Goal: Transaction & Acquisition: Purchase product/service

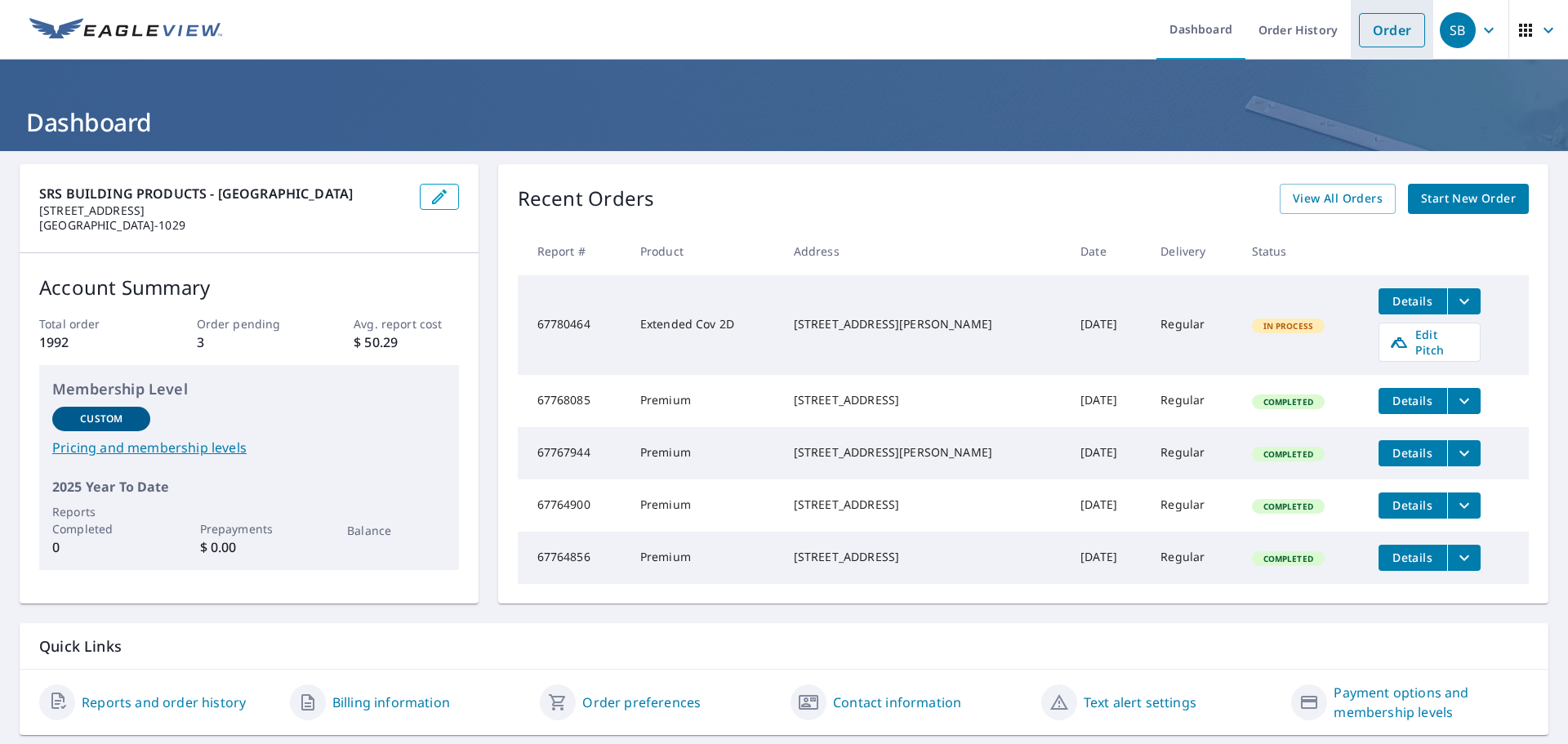
click at [1377, 42] on link "Order" at bounding box center [1392, 30] width 66 height 35
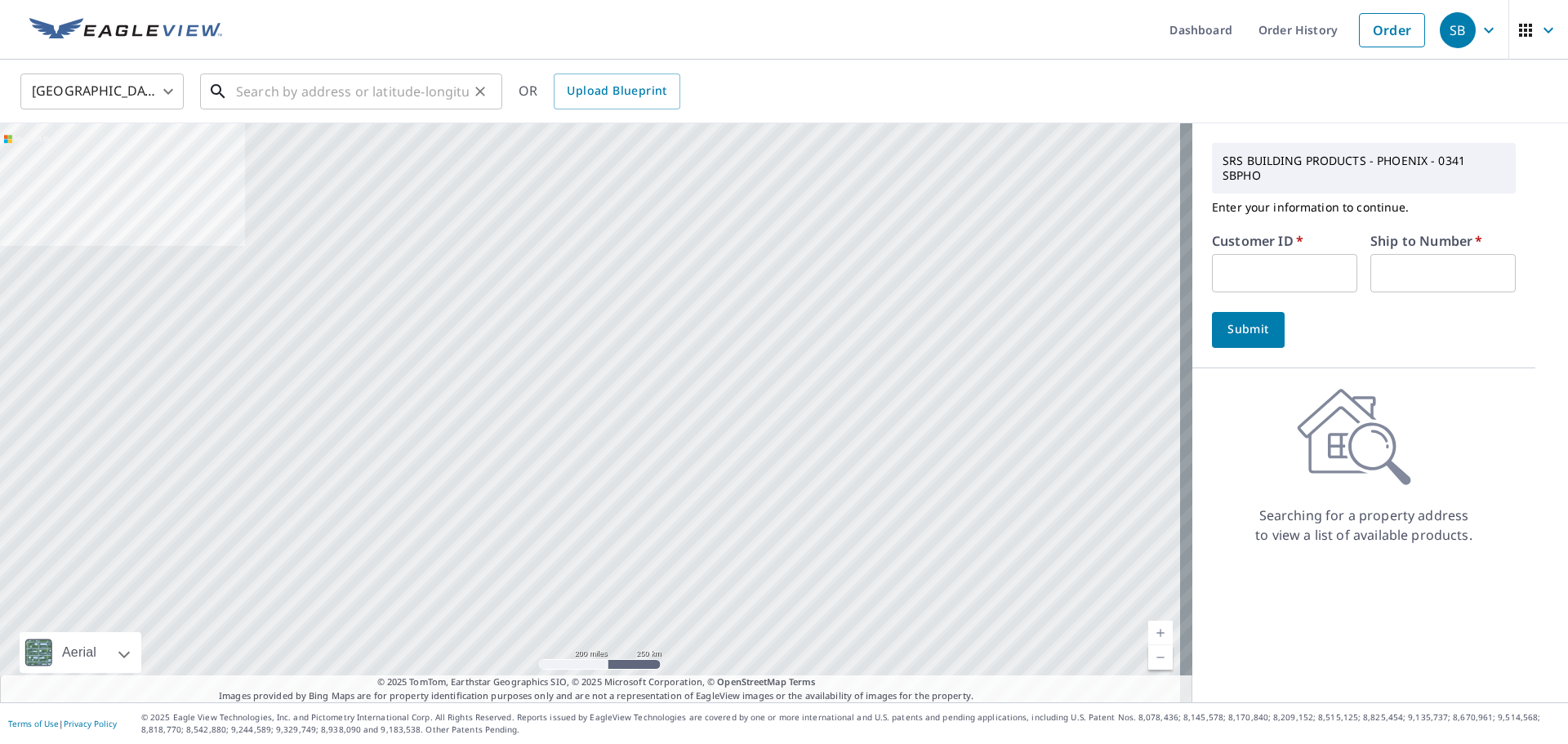
click at [252, 88] on input "text" at bounding box center [352, 91] width 232 height 46
paste input "2025-1859 [PERSON_NAME] 8952 E Camino del Santo Scotts"
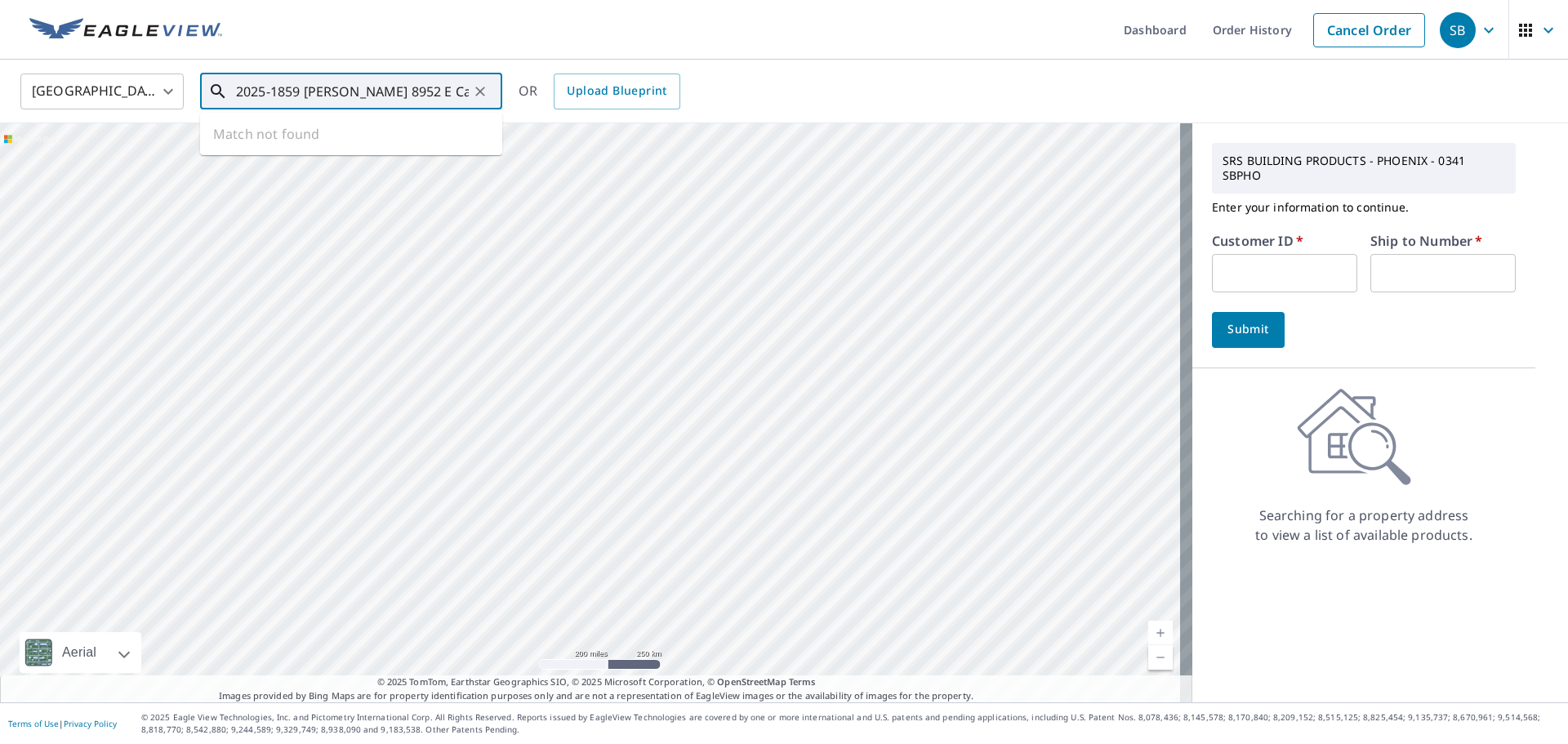
drag, startPoint x: 277, startPoint y: 88, endPoint x: 167, endPoint y: 85, distance: 110.0
click at [167, 85] on div "[GEOGRAPHIC_DATA] [GEOGRAPHIC_DATA] ​ 2025-1859 [PERSON_NAME] [STREET_ADDRESS] …" at bounding box center [778, 91] width 1540 height 38
click at [278, 142] on span "[STREET_ADDRESS]" at bounding box center [361, 139] width 257 height 20
type input "[STREET_ADDRESS]"
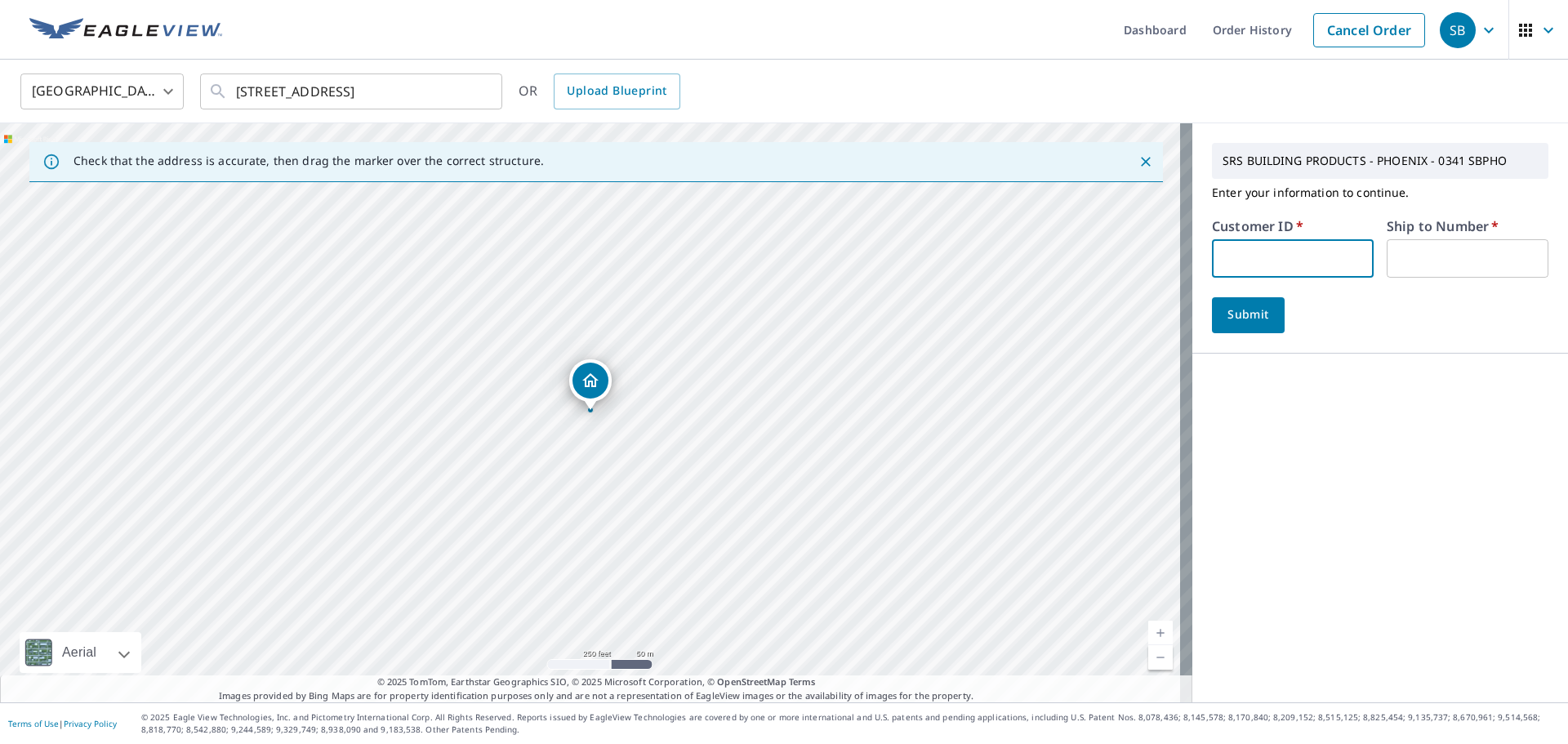
click at [1293, 247] on input "text" at bounding box center [1293, 258] width 161 height 38
type input "MUT341"
click at [1414, 260] on input "text" at bounding box center [1467, 258] width 161 height 38
type input "1"
click at [1253, 307] on span "Submit" at bounding box center [1249, 315] width 47 height 21
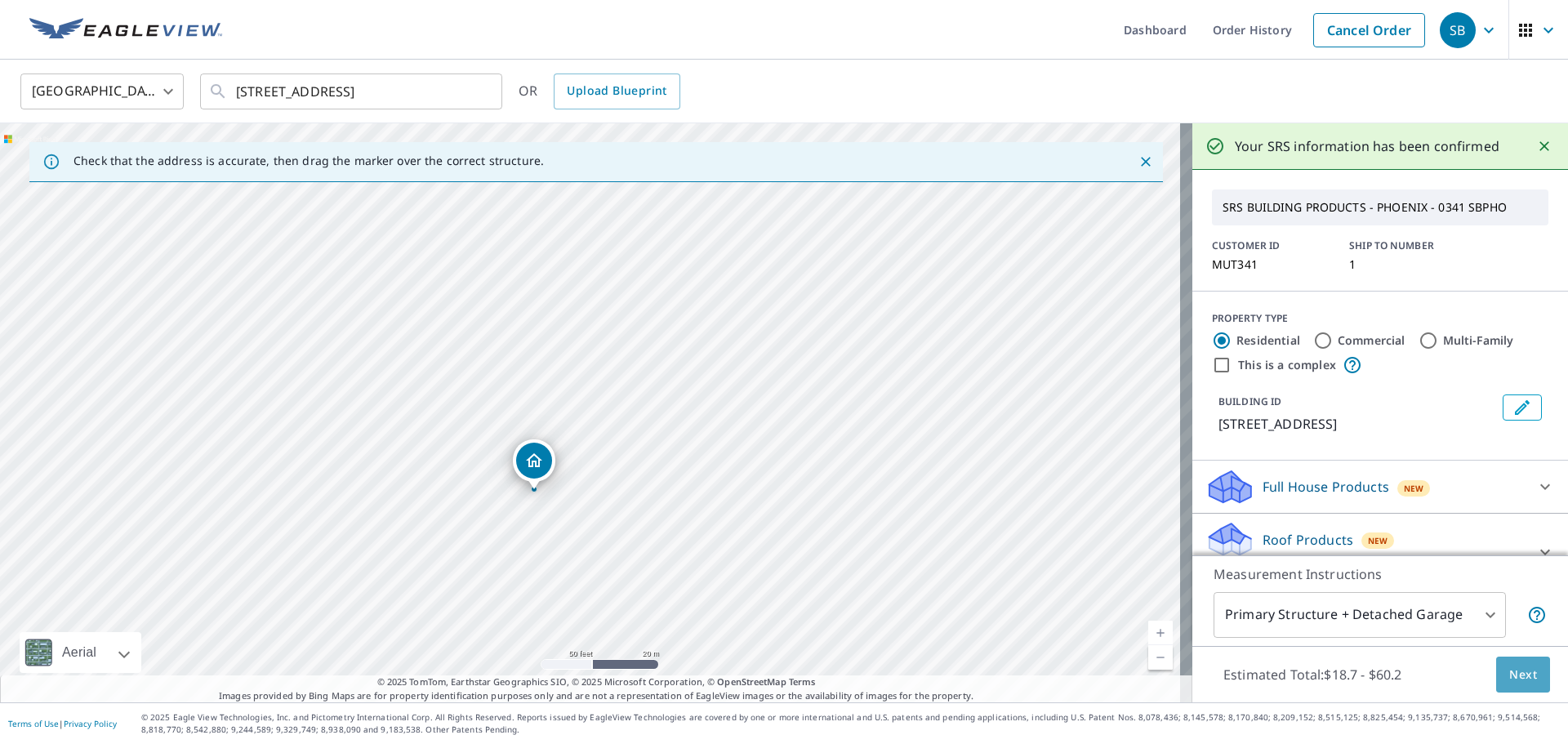
click at [1511, 675] on span "Next" at bounding box center [1524, 675] width 28 height 21
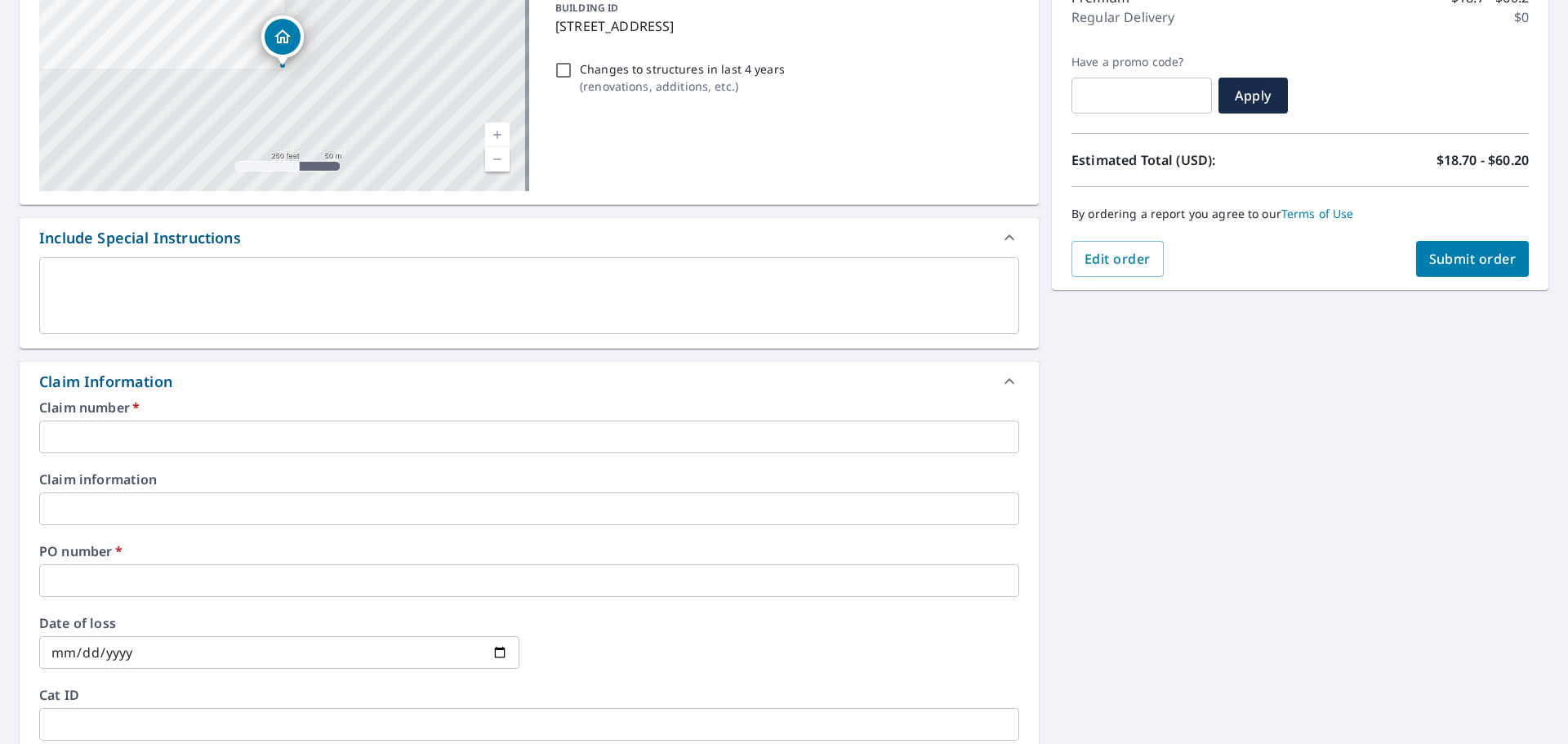
scroll to position [245, 0]
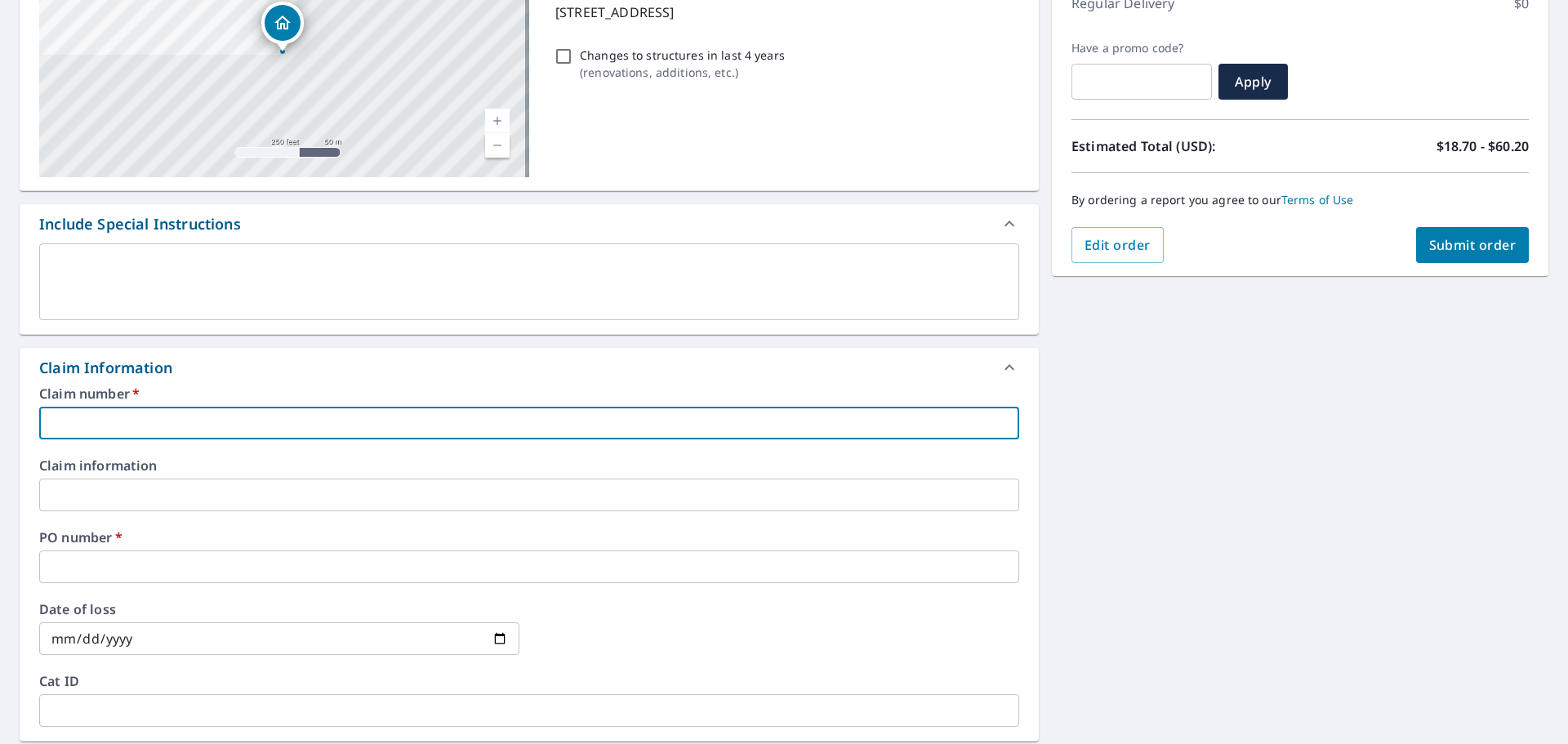
click at [127, 419] on input "text" at bounding box center [529, 423] width 980 height 33
paste input "2025-1859 [PERSON_NAME] [STREET_ADDRESS]"
type input "2025-1859 [PERSON_NAME] [STREET_ADDRESS]"
checkbox input "true"
type input "2025-1859 [PERSON_NAME] [STREET_ADDRESS]"
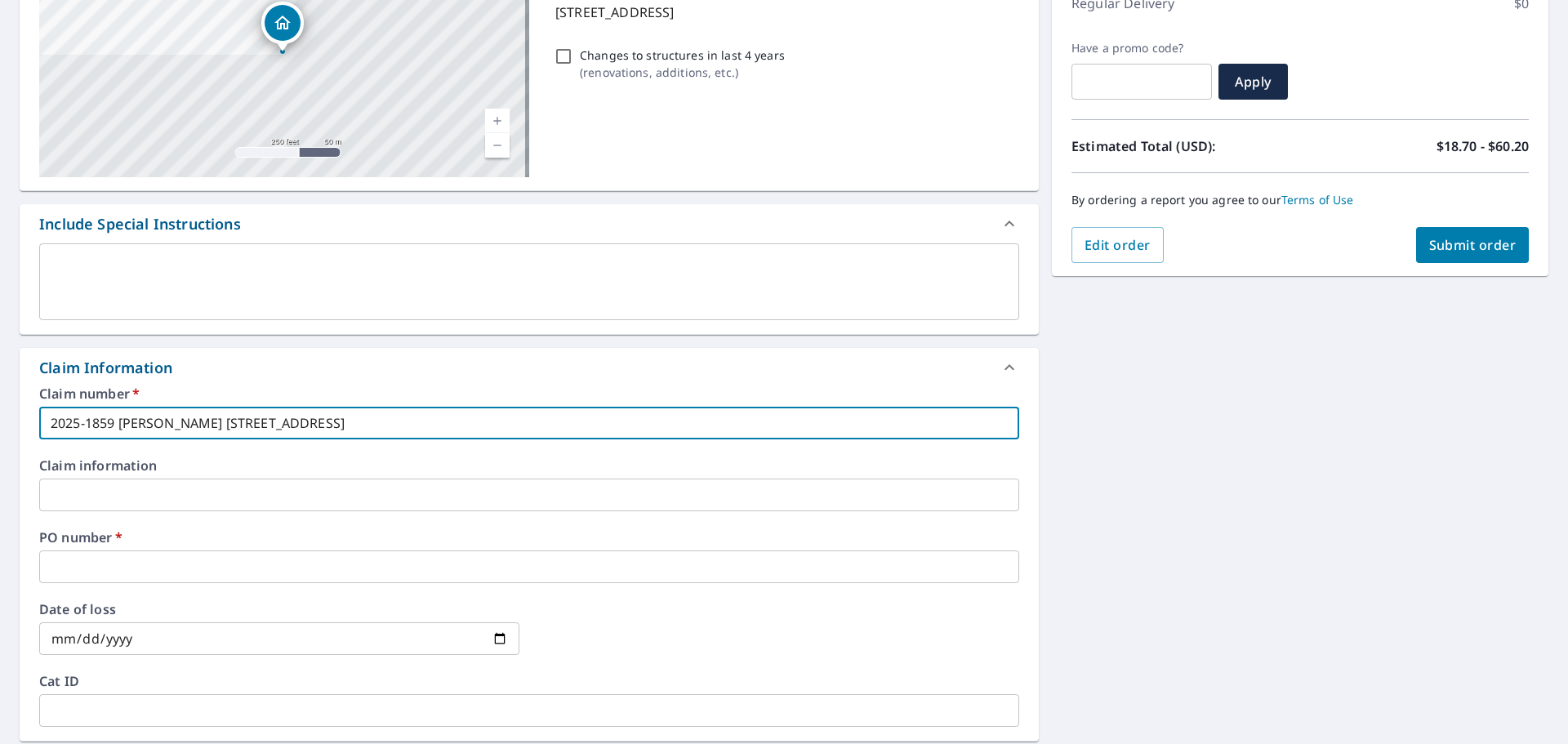
click at [91, 505] on input "text" at bounding box center [529, 495] width 980 height 33
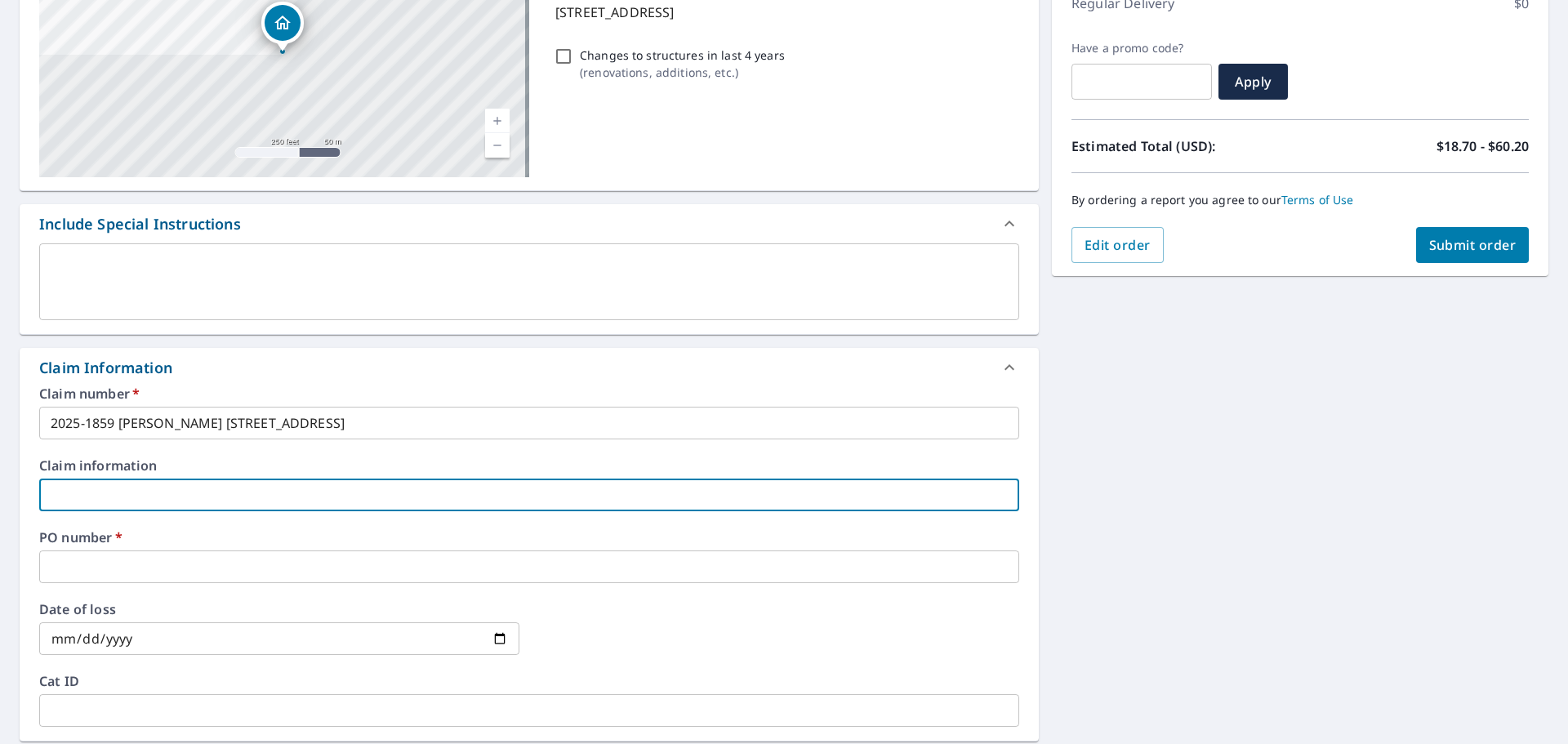
paste input "2025-1859 [PERSON_NAME] [STREET_ADDRESS]"
type input "2025-1859 [PERSON_NAME] [STREET_ADDRESS]"
checkbox input "true"
type input "2025-1859 [PERSON_NAME] [STREET_ADDRESS]"
click at [74, 540] on label "PO number   *" at bounding box center [529, 537] width 980 height 13
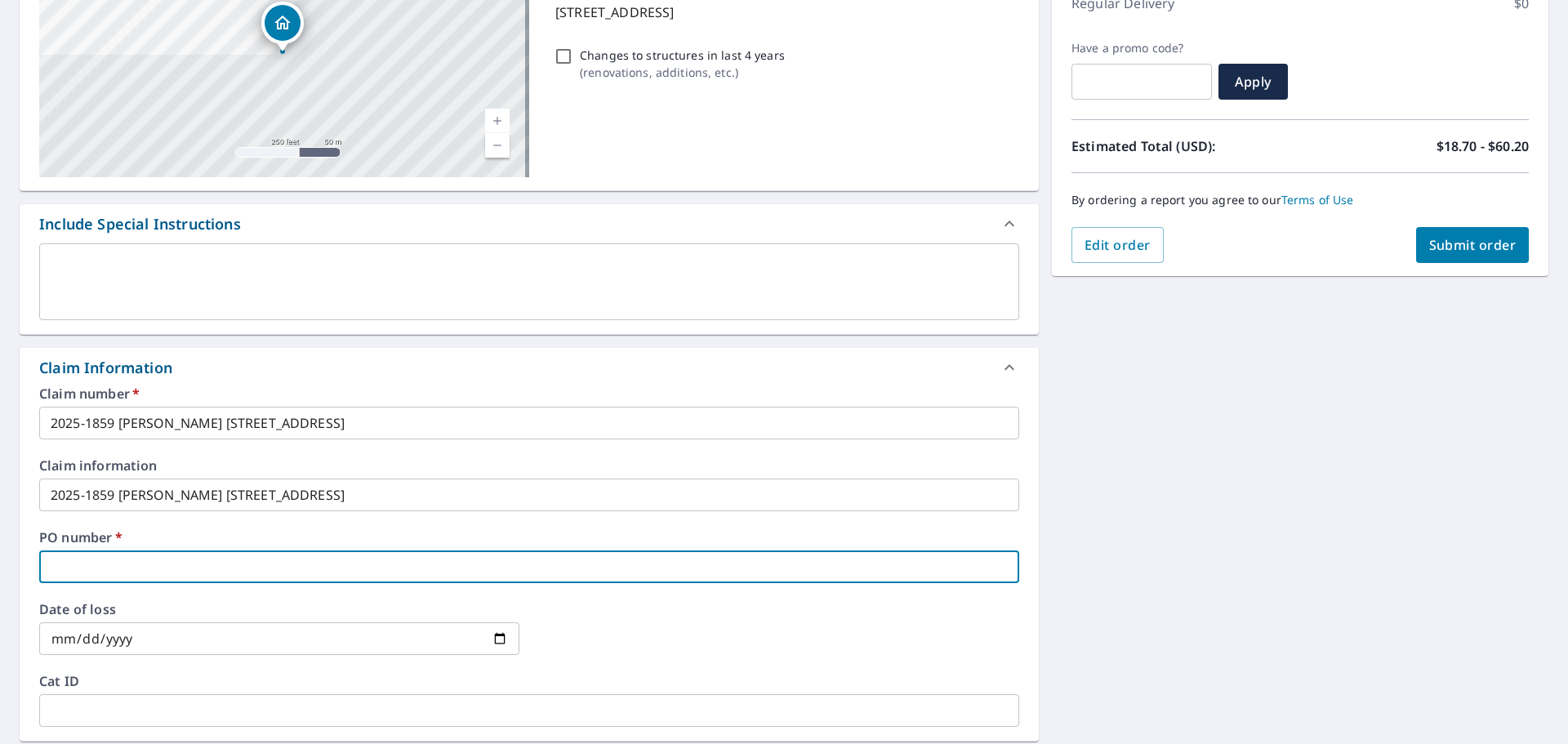
click at [76, 564] on input "text" at bounding box center [529, 567] width 980 height 33
paste input "2025-1859 [PERSON_NAME] 8952 E Camino del Santo S"
type input "2025-1859 [PERSON_NAME] 8952 E Camino del Santo S"
checkbox input "true"
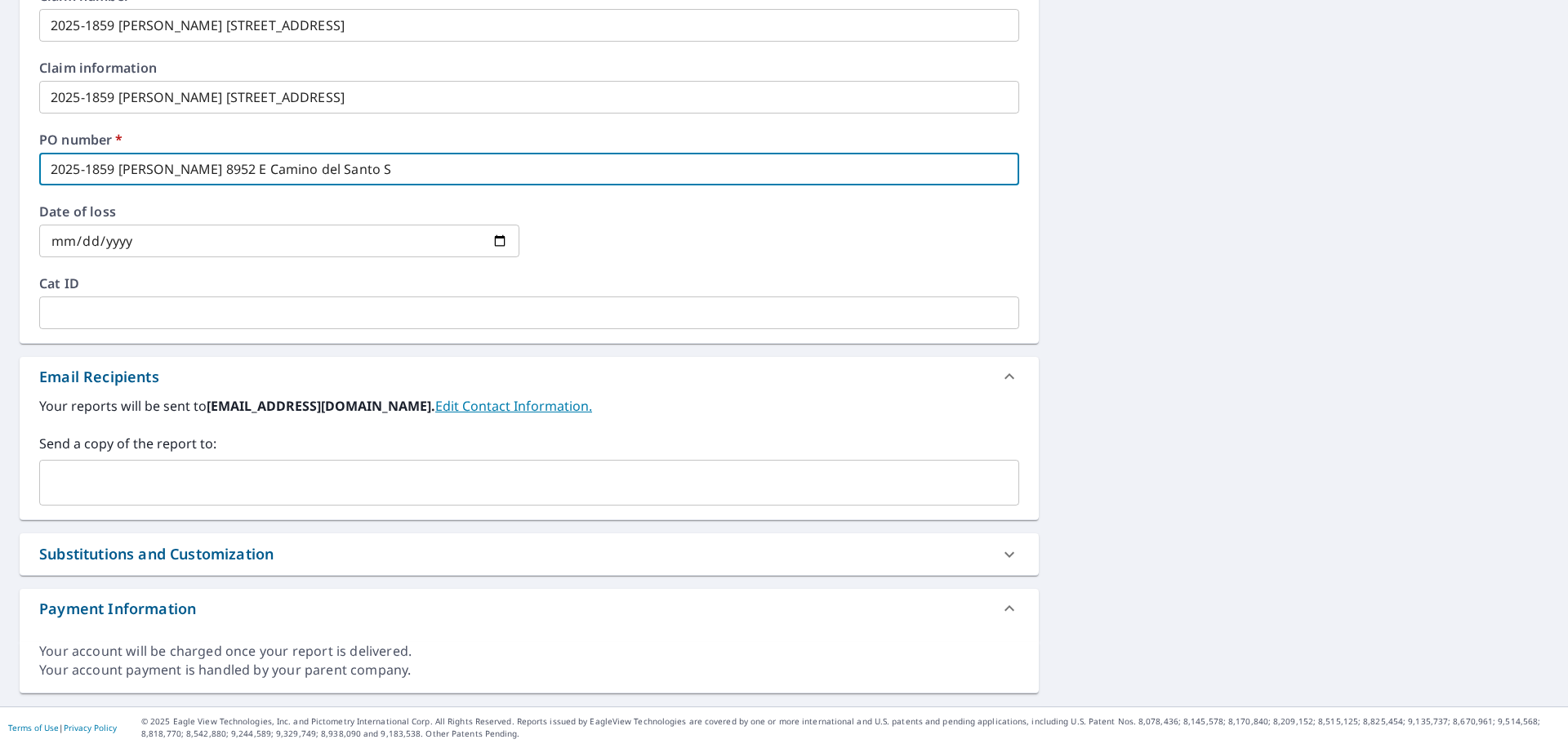
scroll to position [647, 0]
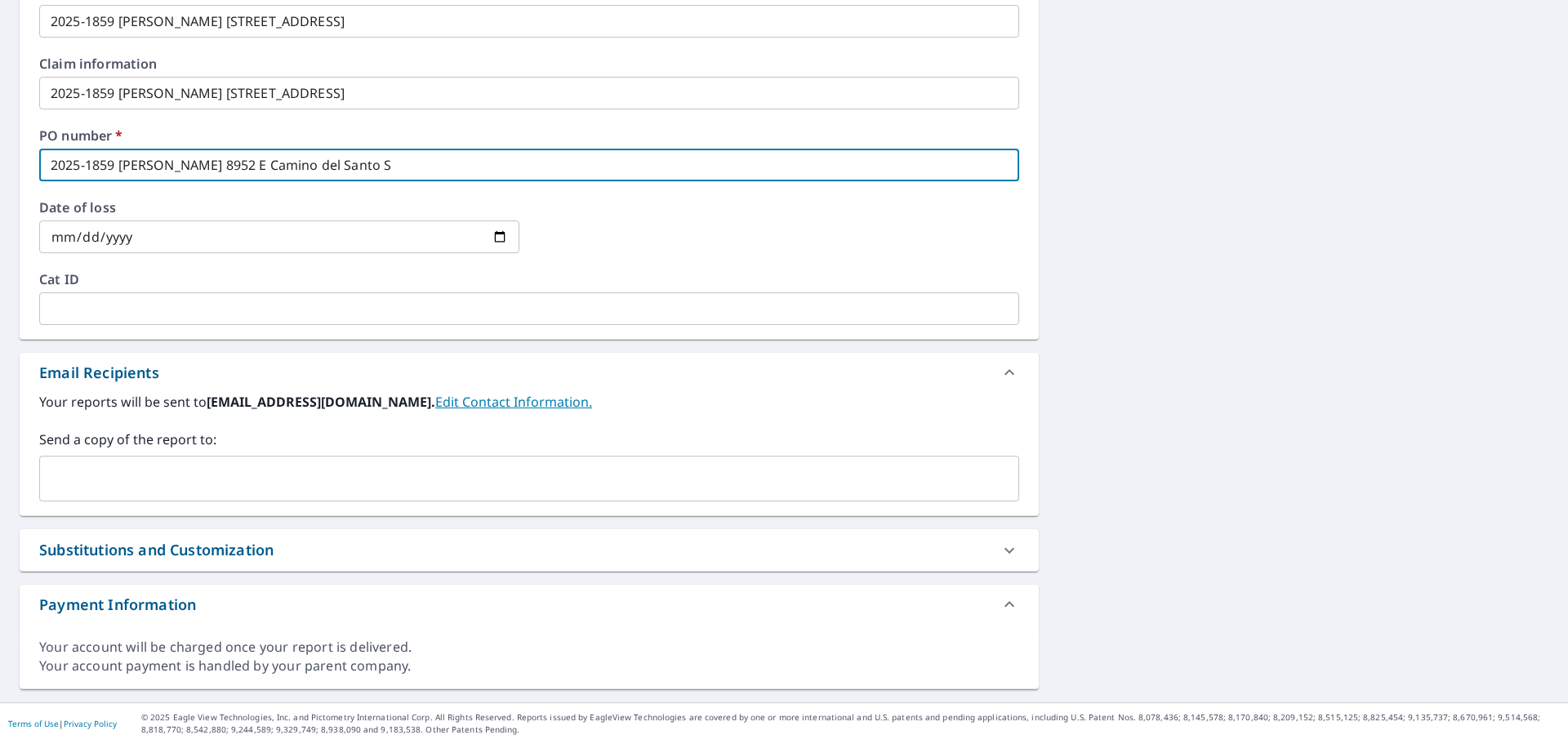
type input "2025-1859 [PERSON_NAME] 8952 E Camino del Santo S"
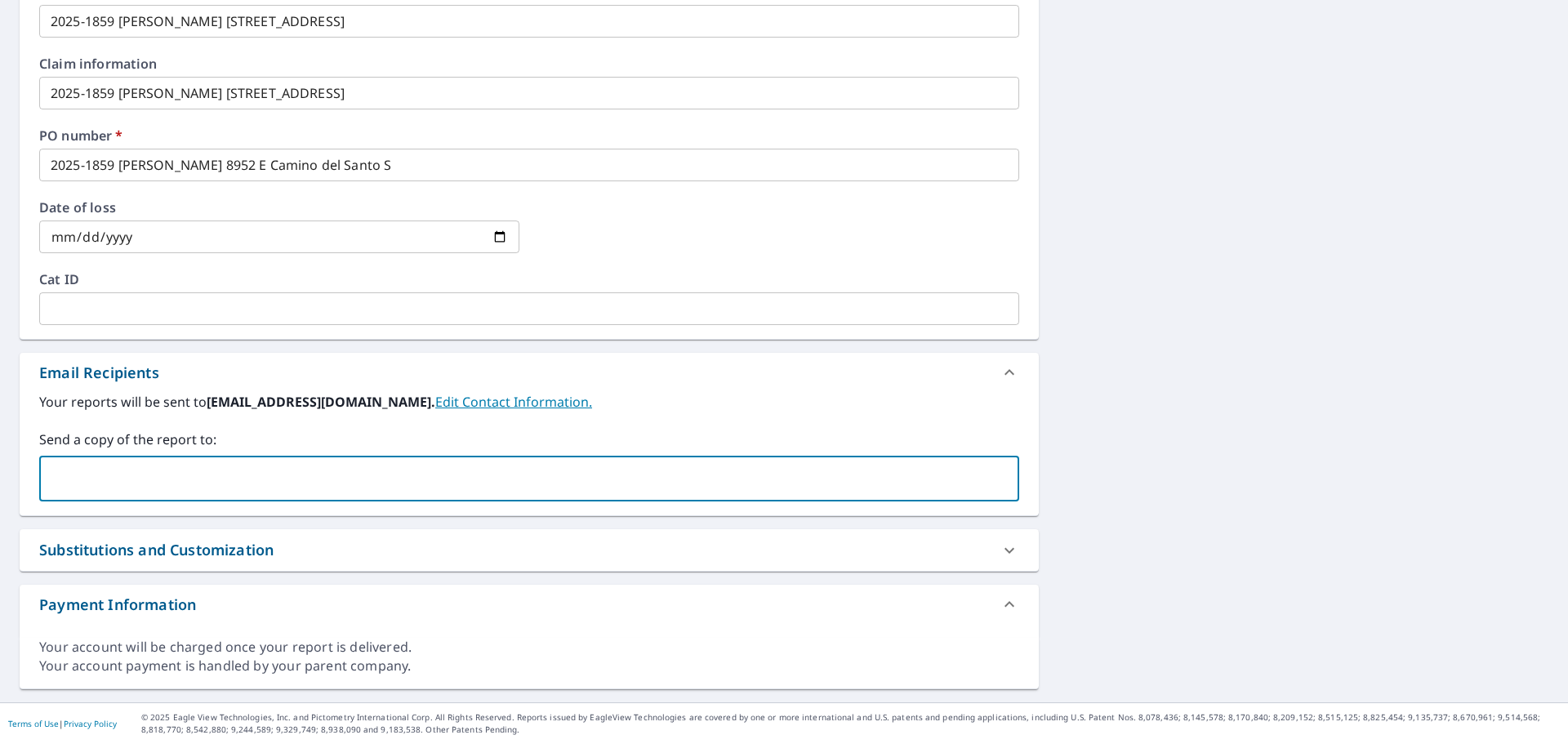
click at [77, 492] on input "text" at bounding box center [517, 479] width 941 height 31
type input "[PERSON_NAME][EMAIL_ADDRESS][PERSON_NAME][DOMAIN_NAME]"
checkbox input "true"
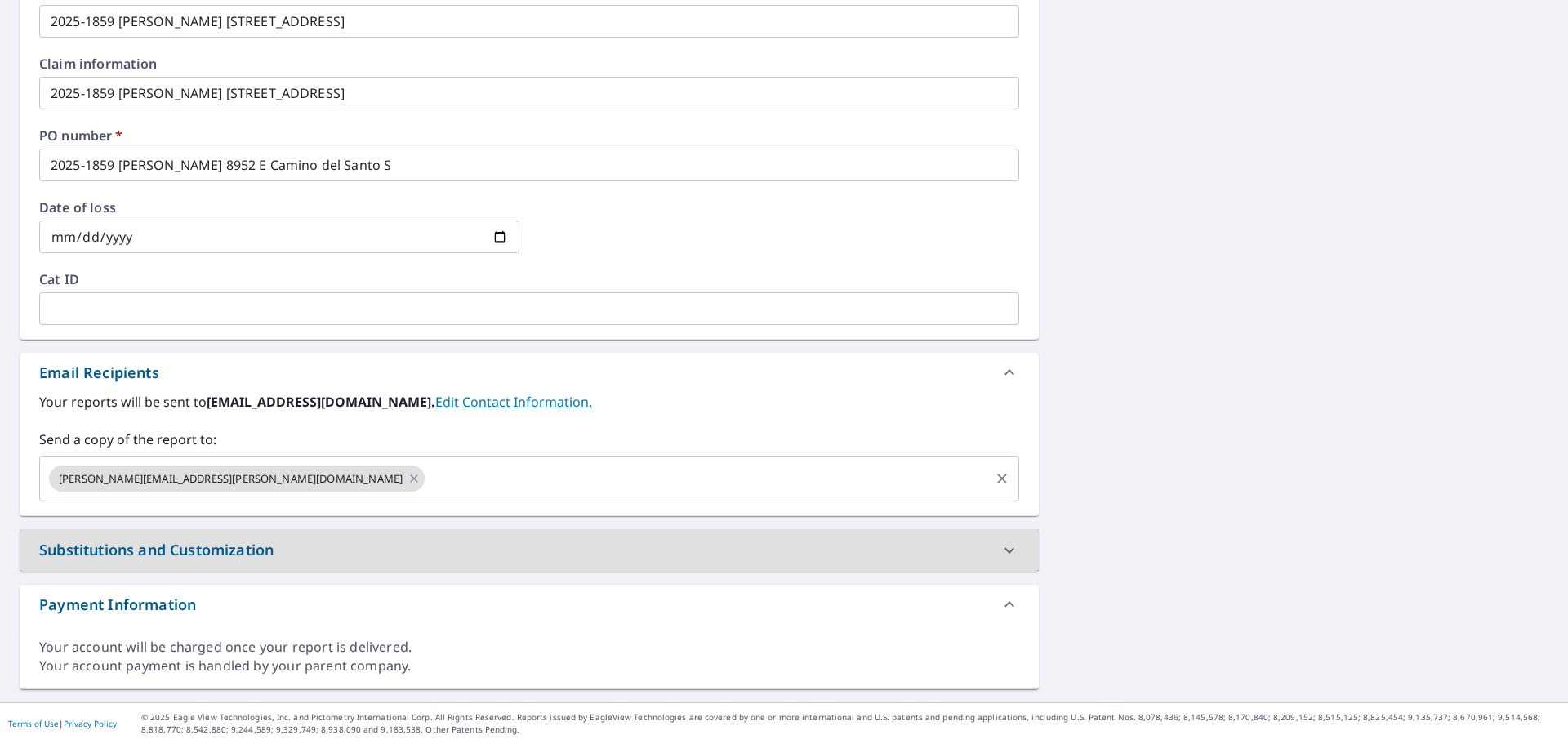
click at [428, 488] on input "text" at bounding box center [708, 479] width 560 height 31
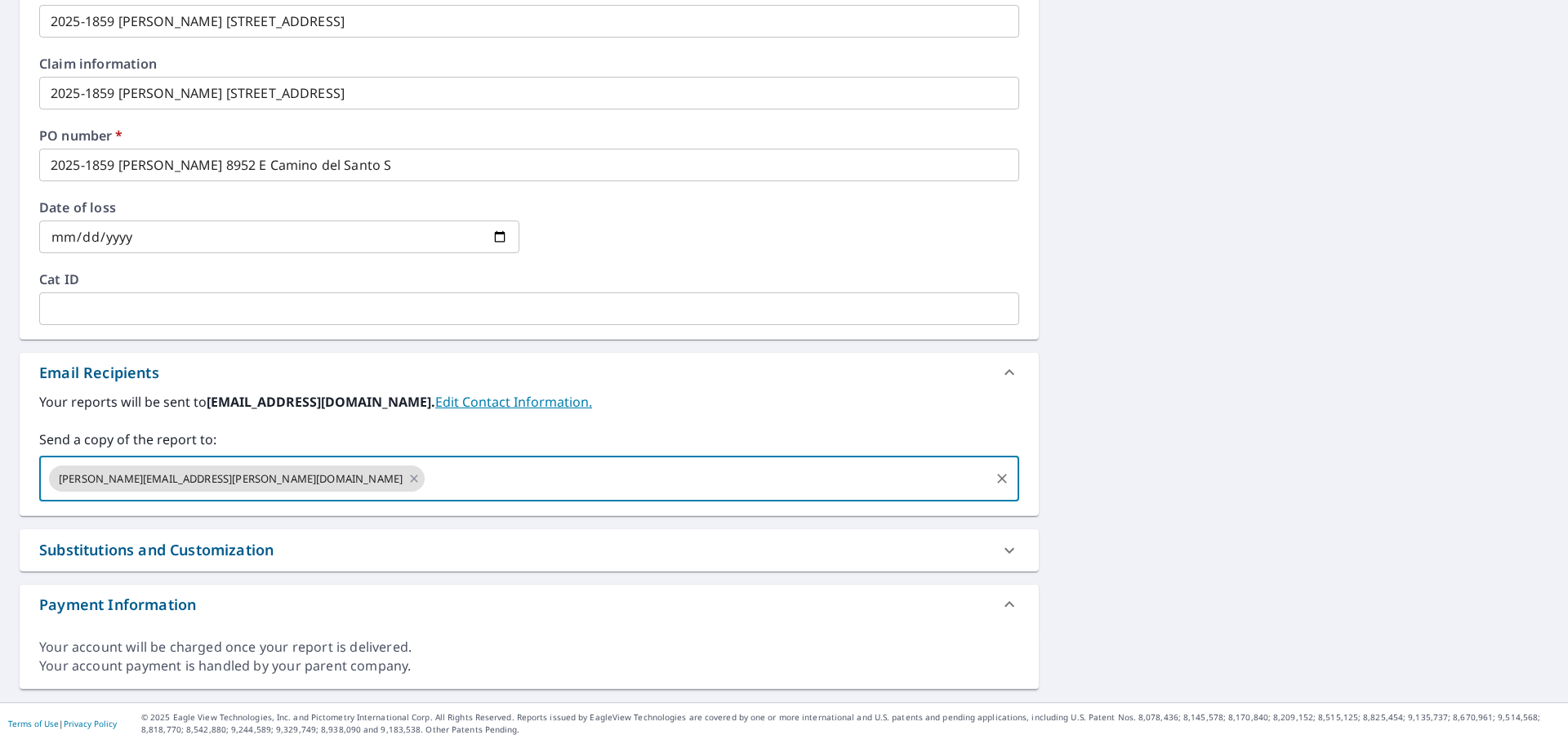
type input "[PERSON_NAME][EMAIL_ADDRESS][DOMAIN_NAME]"
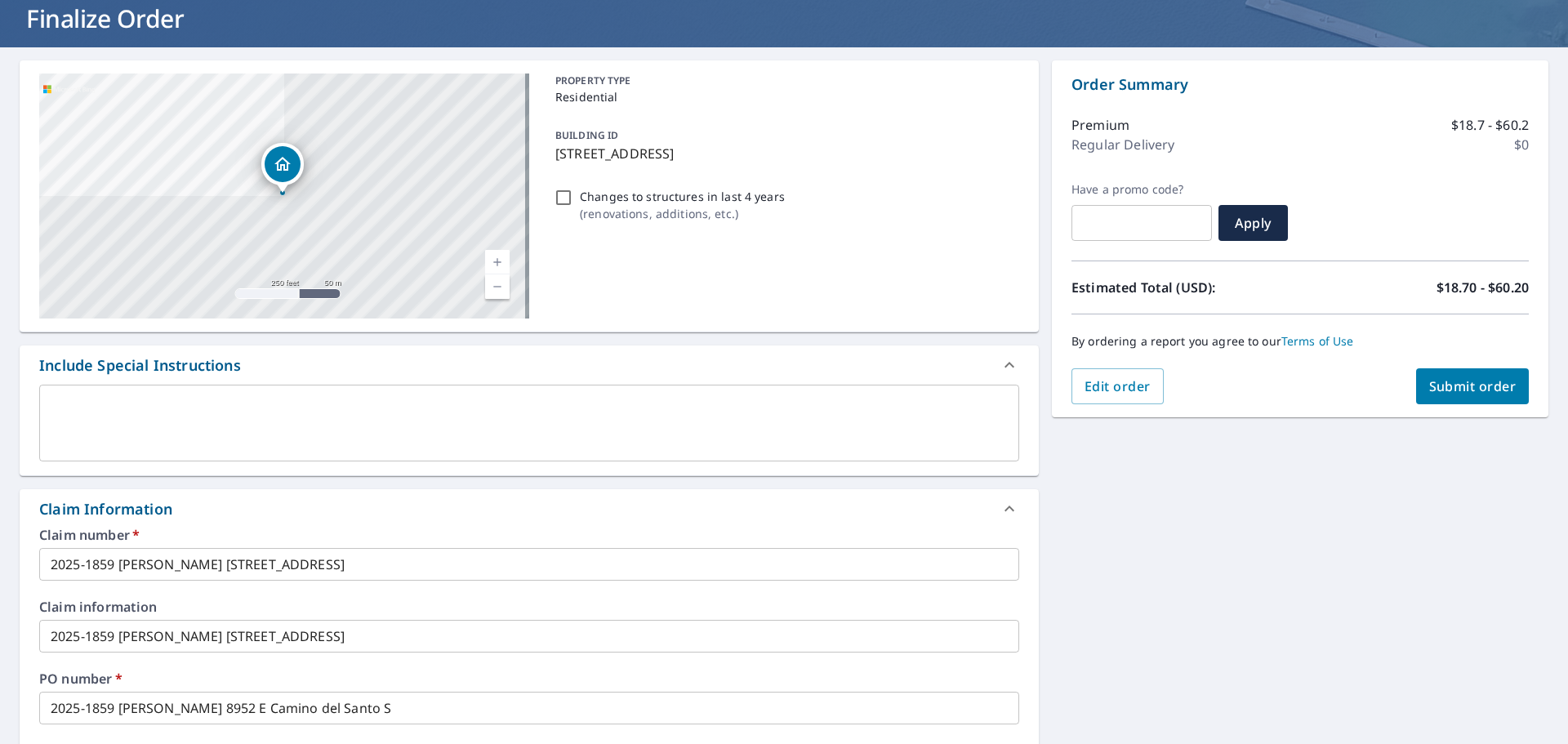
scroll to position [75, 0]
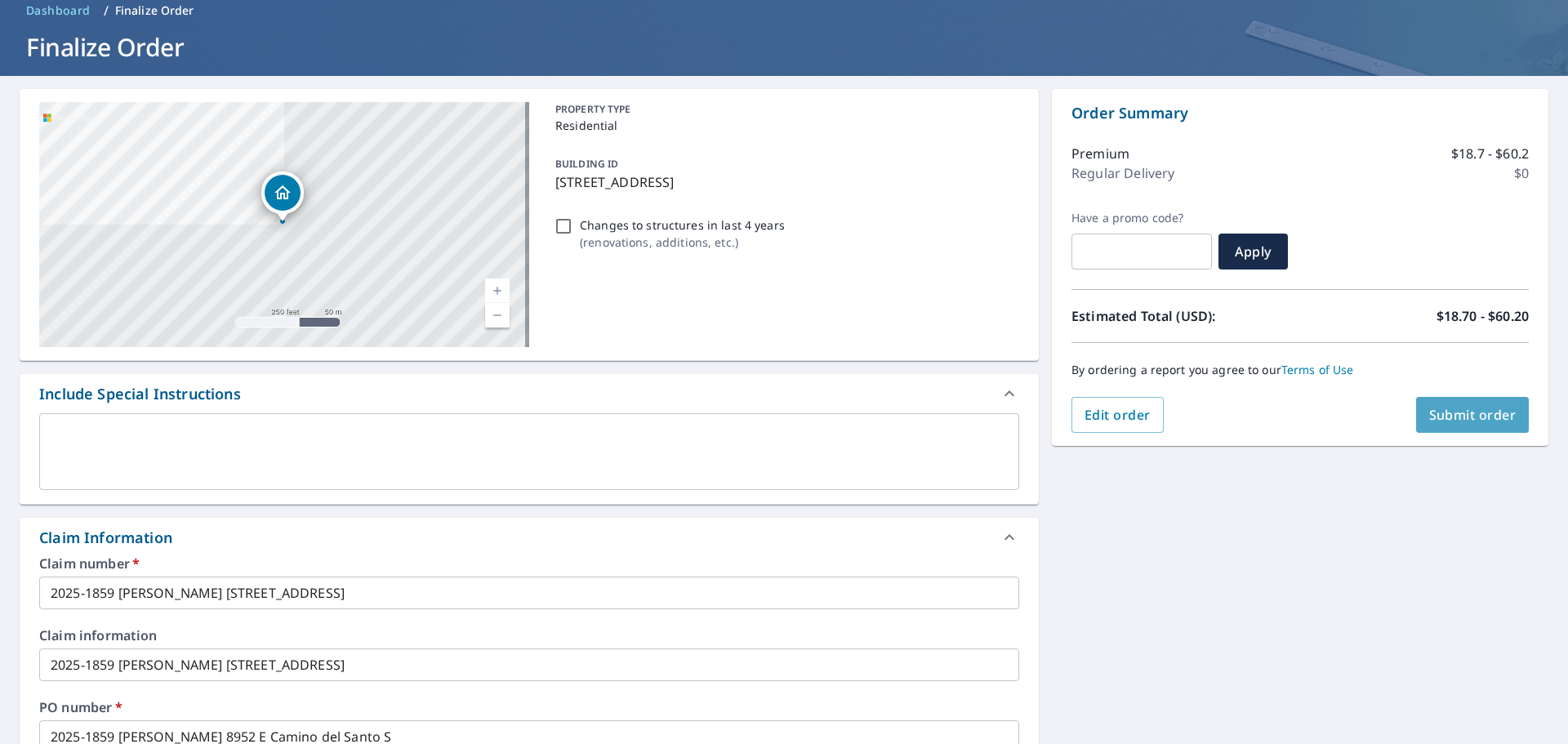
click at [1461, 416] on span "Submit order" at bounding box center [1473, 414] width 88 height 18
checkbox input "true"
